Goal: Register for event/course

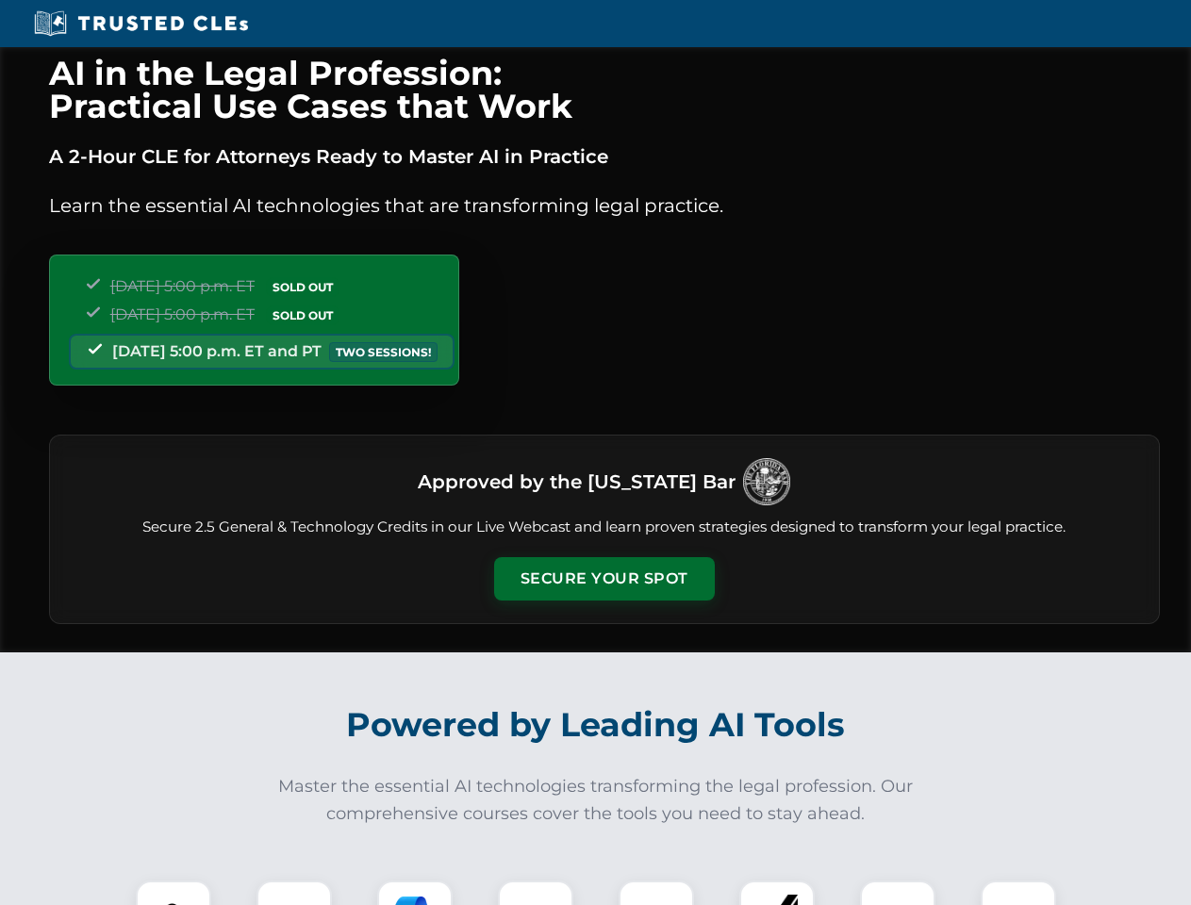
click at [603, 579] on button "Secure Your Spot" at bounding box center [604, 578] width 221 height 43
click at [173, 893] on img at bounding box center [173, 918] width 55 height 55
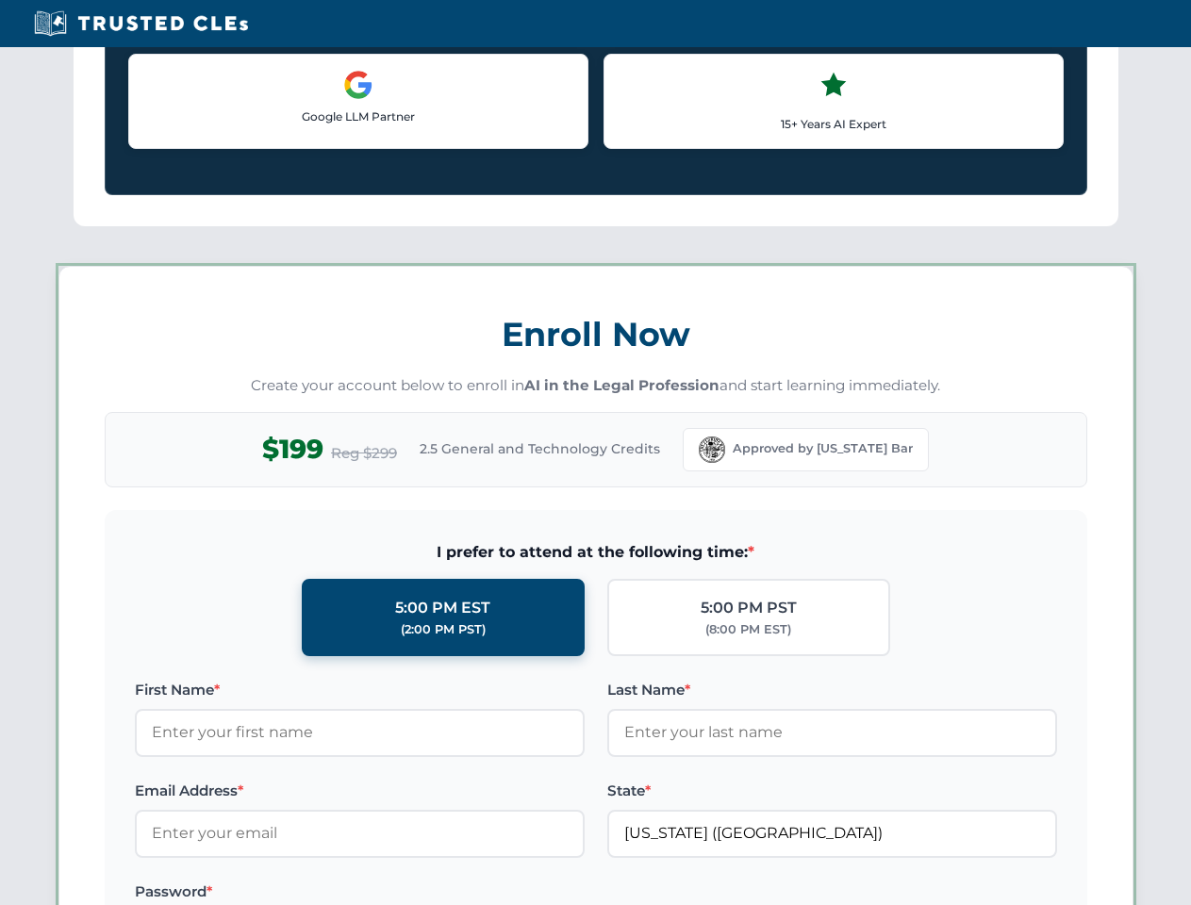
click at [415, 893] on label "Password *" at bounding box center [360, 892] width 450 height 23
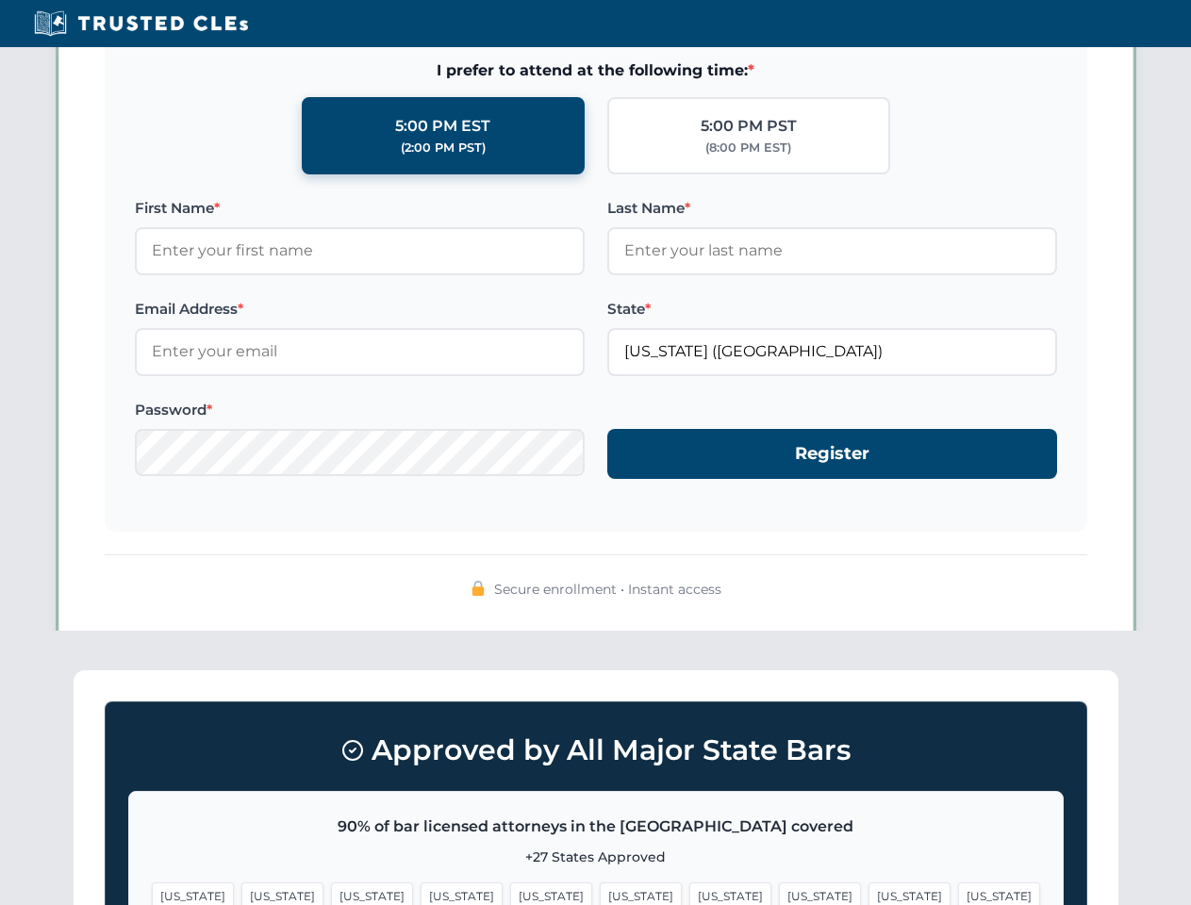
click at [868, 893] on span "[US_STATE]" at bounding box center [909, 896] width 82 height 27
